Goal: Communication & Community: Answer question/provide support

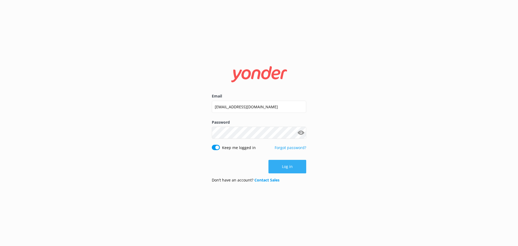
click at [284, 168] on button "Log in" at bounding box center [287, 166] width 38 height 13
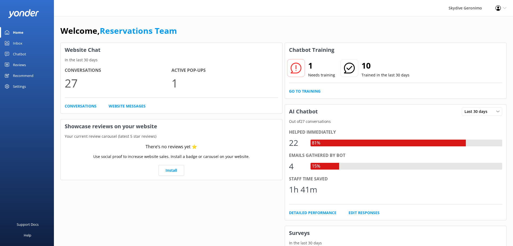
click at [22, 52] on div "Chatbot" at bounding box center [19, 54] width 13 height 11
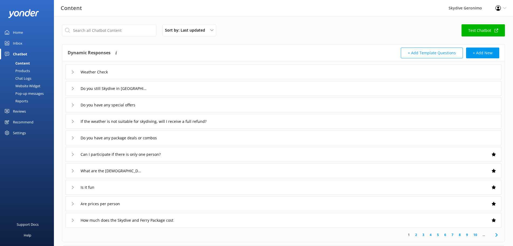
click at [21, 40] on div "Inbox" at bounding box center [17, 43] width 9 height 11
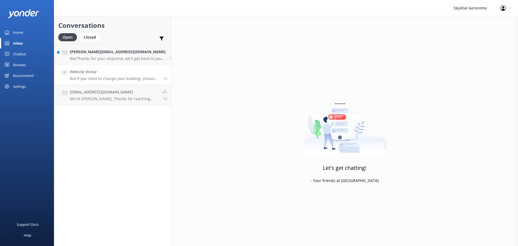
click at [91, 79] on p "Bot: If you need to change your booking, please call +61 8 9417 8158 or email s…" at bounding box center [114, 78] width 89 height 5
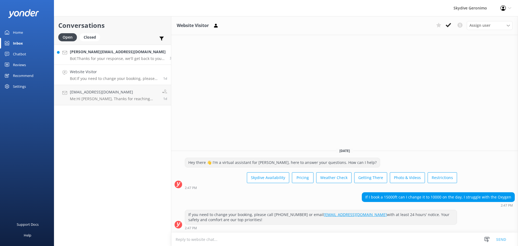
click at [86, 60] on p "Bot: Thanks for your response, we'll get back to you as soon as we can during o…" at bounding box center [118, 58] width 96 height 5
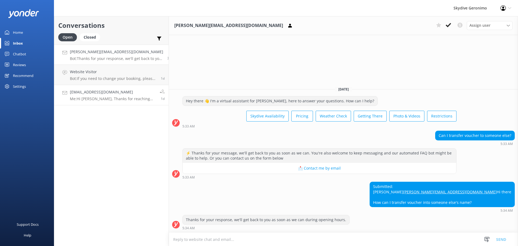
click at [117, 104] on link "gondaliyadivyesh12@gmail.com Me: Hi Divyesh, Thanks for reaching out! At this s…" at bounding box center [111, 95] width 114 height 20
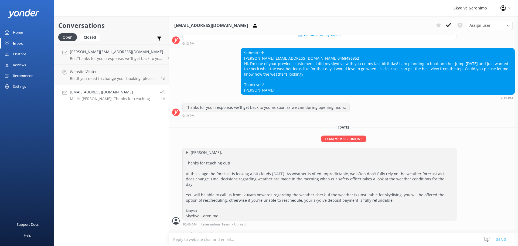
scroll to position [105, 0]
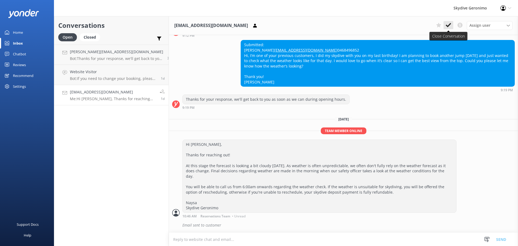
click at [447, 23] on icon at bounding box center [448, 24] width 5 height 5
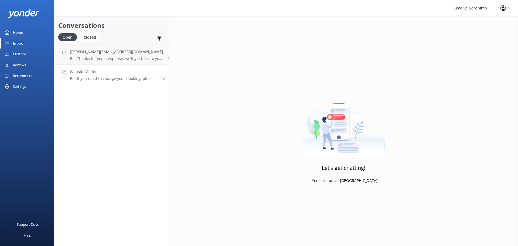
click at [98, 77] on p "Bot: If you need to change your booking, please call +61 8 9417 8158 or email s…" at bounding box center [113, 78] width 87 height 5
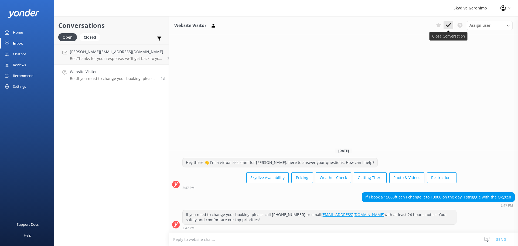
click at [448, 25] on use at bounding box center [448, 25] width 5 height 4
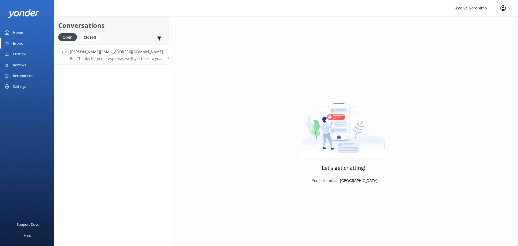
click at [99, 55] on div "Sarah.woodcock73@hotmai.com Bot: Thanks for your response, we'll get back to yo…" at bounding box center [116, 55] width 93 height 12
